Goal: Find specific page/section: Find specific page/section

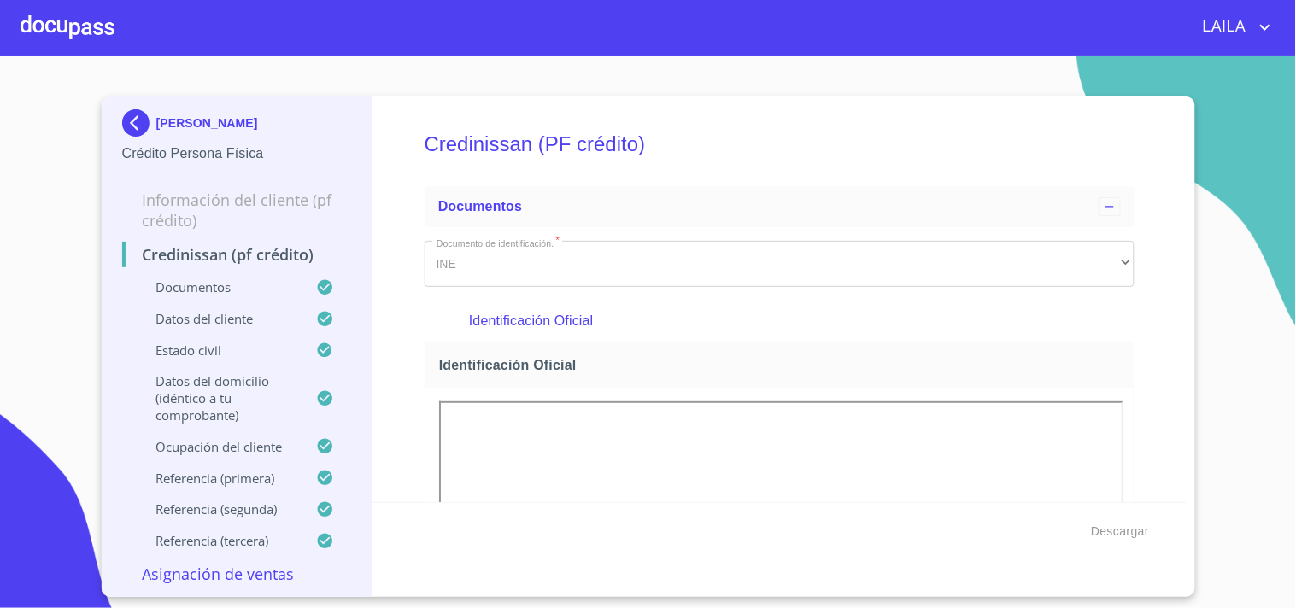
scroll to position [954, 0]
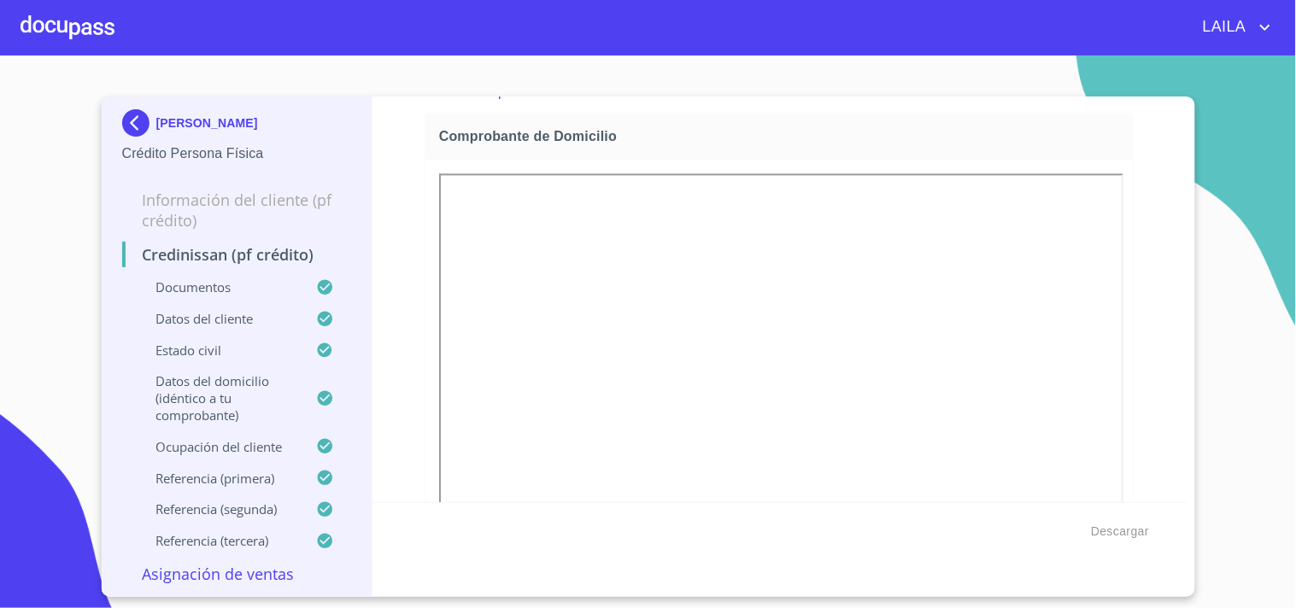
click at [83, 32] on div at bounding box center [68, 27] width 94 height 55
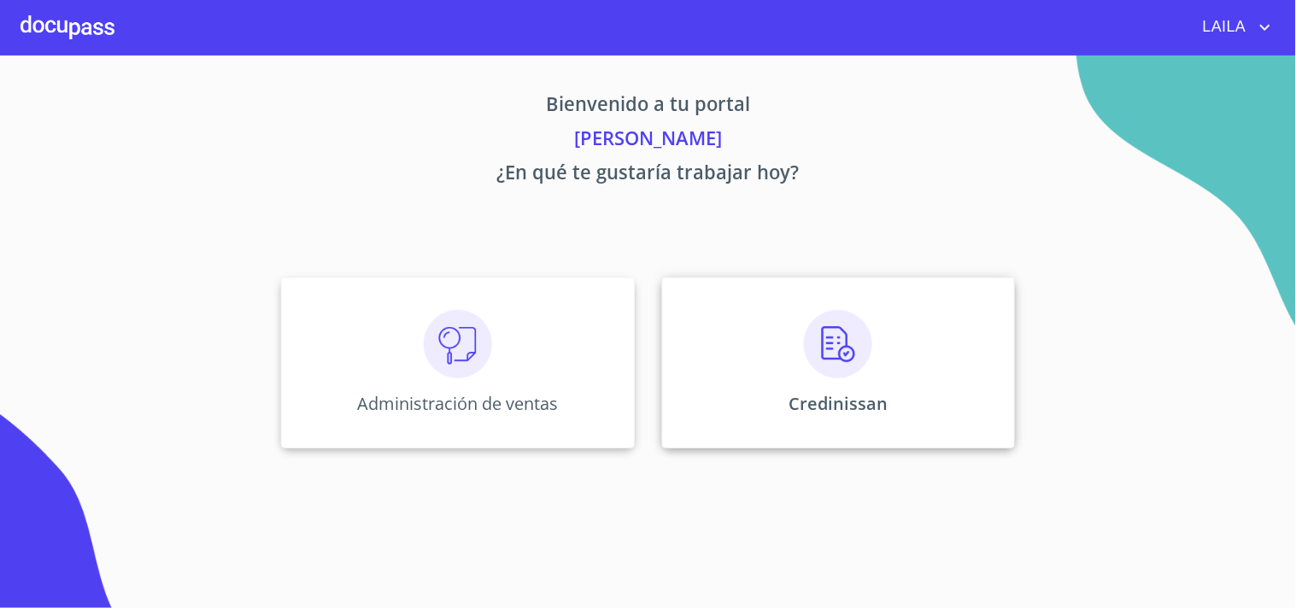
click at [842, 368] on img at bounding box center [838, 344] width 68 height 68
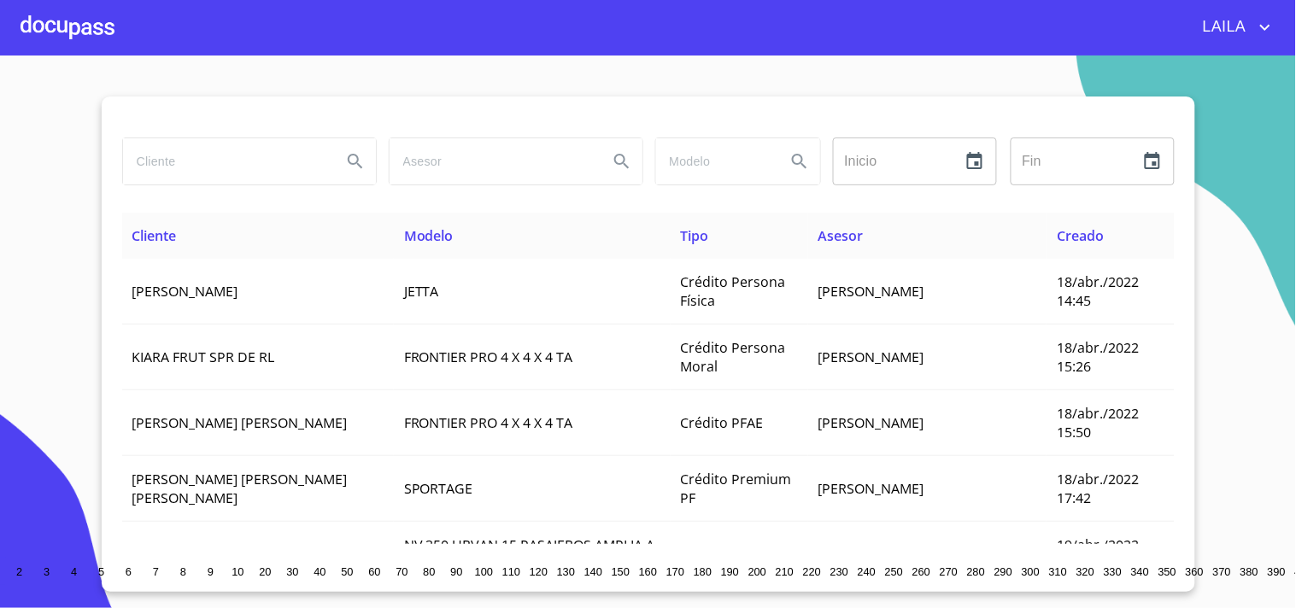
click at [208, 167] on input "search" at bounding box center [225, 161] width 205 height 46
type input "[PERSON_NAME]"
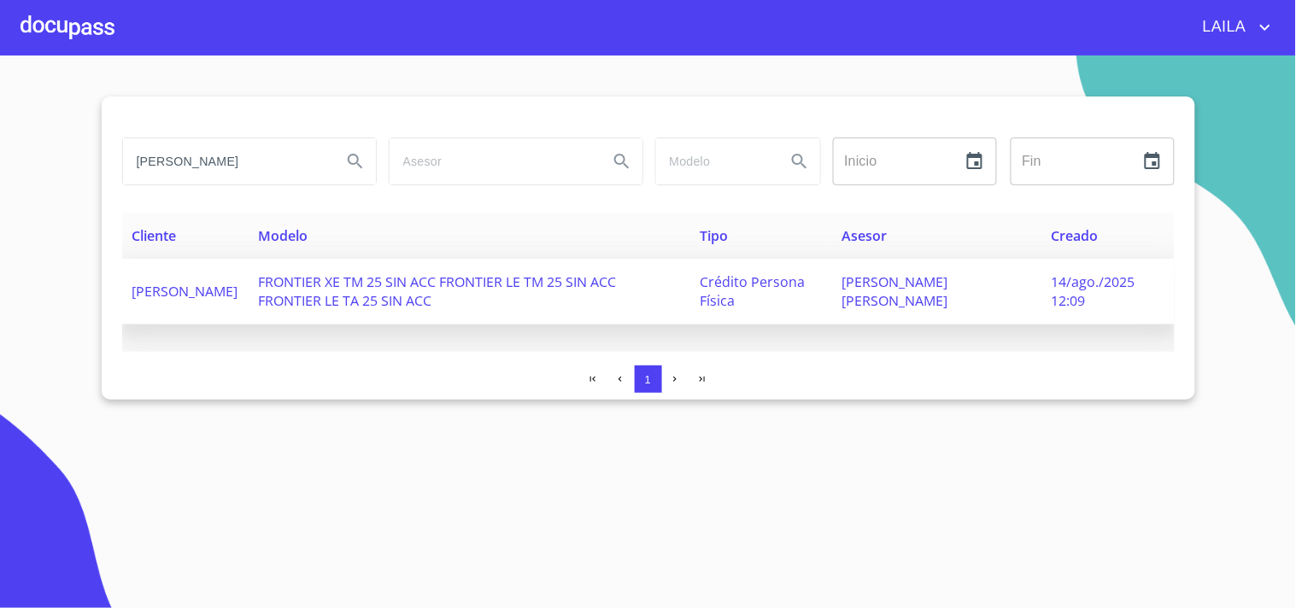
click at [325, 287] on span "FRONTIER XE TM 25 SIN ACC FRONTIER LE TM 25 SIN ACC FRONTIER LE TA 25 SIN ACC" at bounding box center [438, 292] width 358 height 38
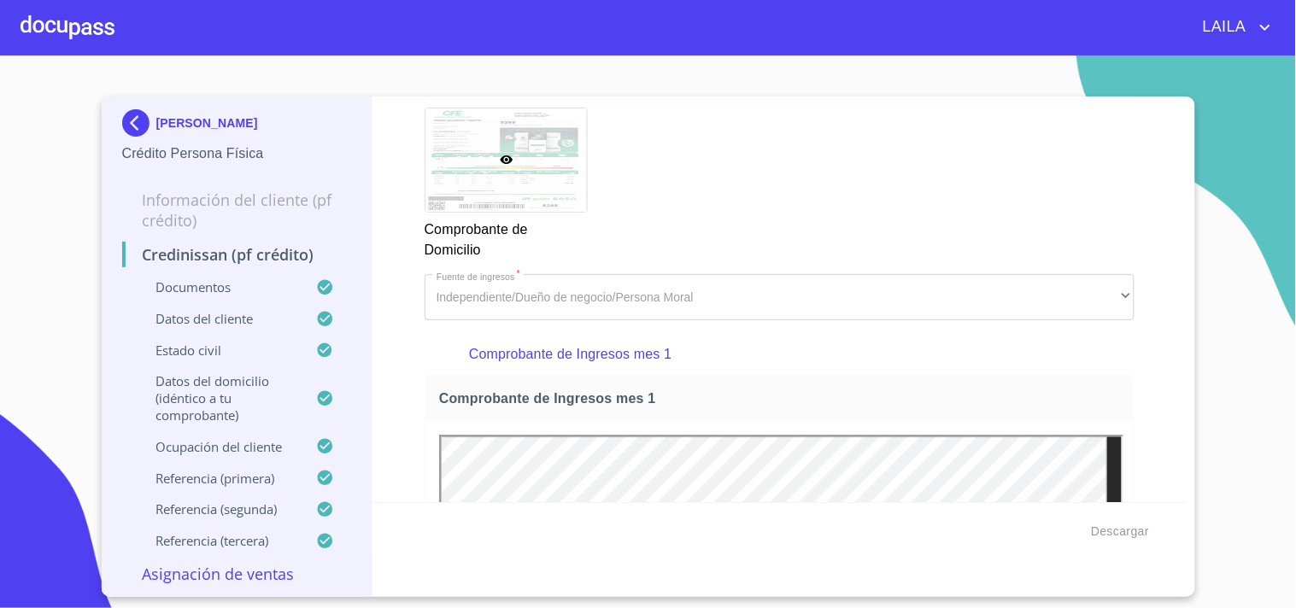
scroll to position [1044, 0]
